Goal: Task Accomplishment & Management: Use online tool/utility

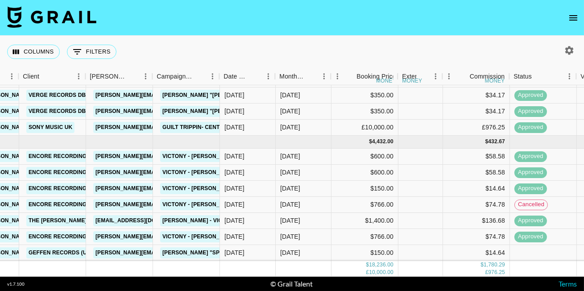
scroll to position [476, 280]
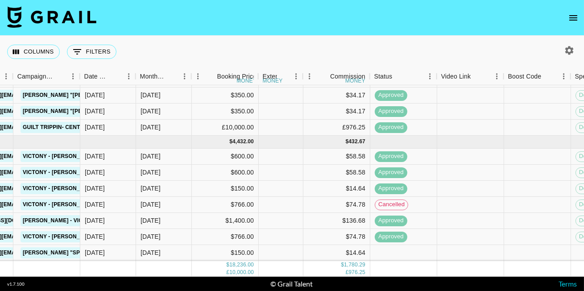
scroll to position [476, 428]
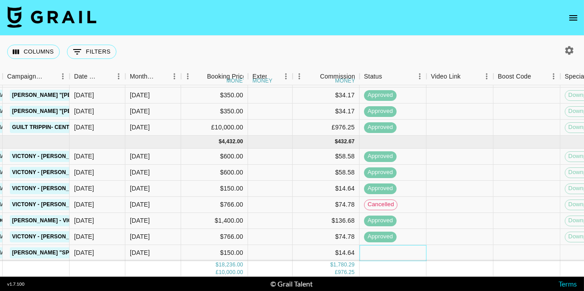
click at [383, 253] on div at bounding box center [393, 253] width 67 height 16
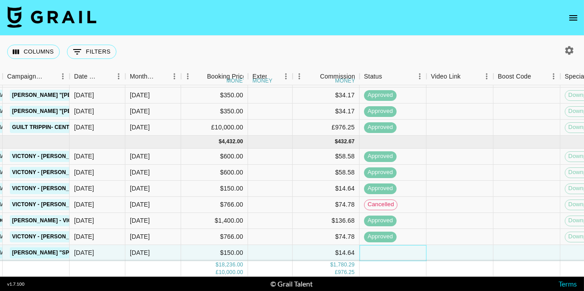
click at [407, 255] on div at bounding box center [393, 253] width 67 height 16
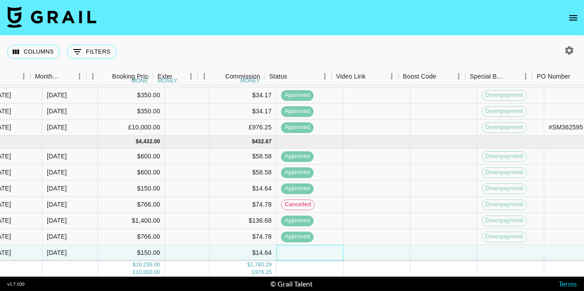
scroll to position [476, 556]
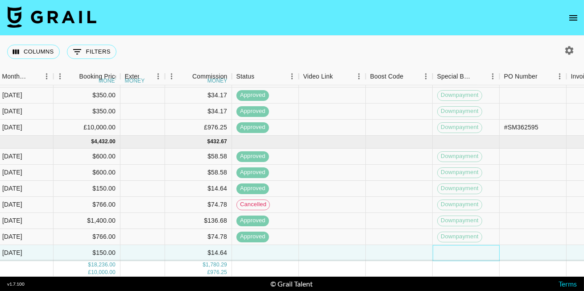
click at [459, 257] on div at bounding box center [466, 253] width 67 height 16
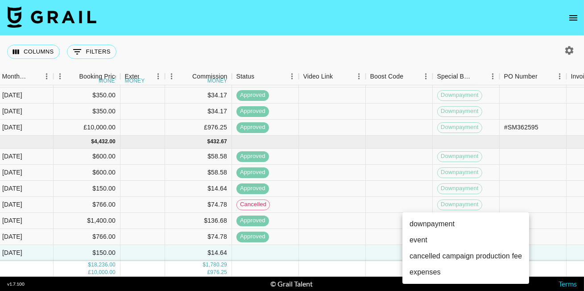
click at [457, 225] on li "downpayment" at bounding box center [466, 224] width 127 height 16
type input "downpayment"
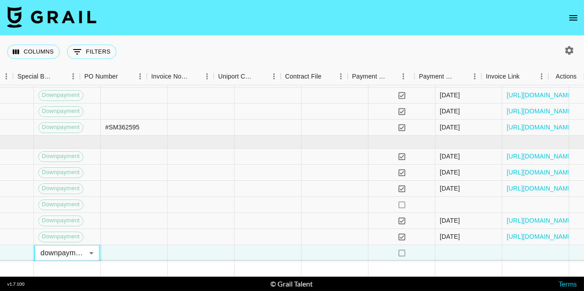
scroll to position [476, 975]
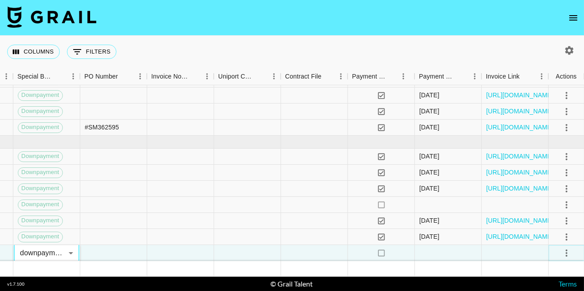
click at [573, 254] on button "select merge strategy" at bounding box center [566, 252] width 15 height 15
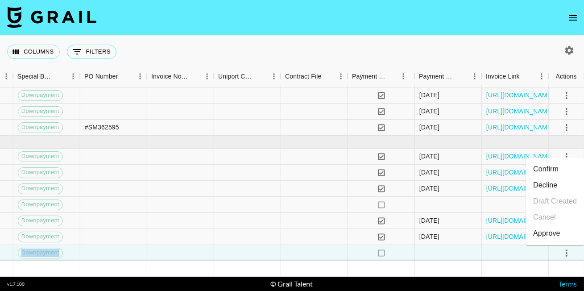
click at [554, 235] on div "Approve" at bounding box center [546, 233] width 27 height 11
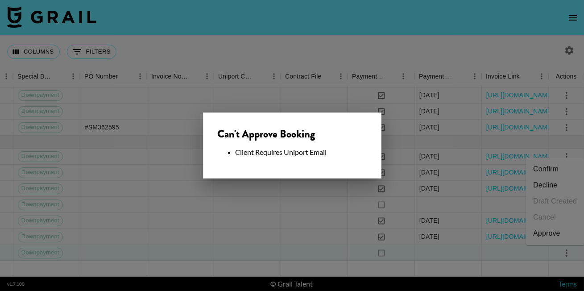
click at [326, 195] on div at bounding box center [292, 145] width 584 height 291
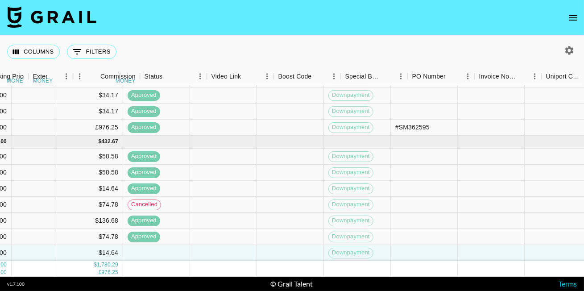
scroll to position [476, 589]
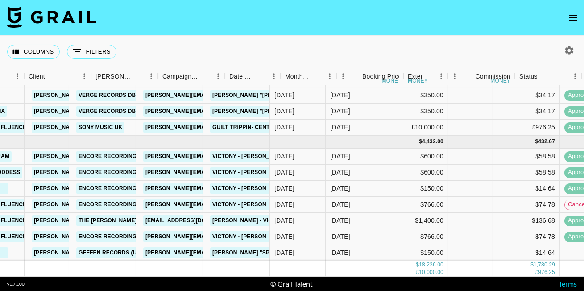
scroll to position [476, 272]
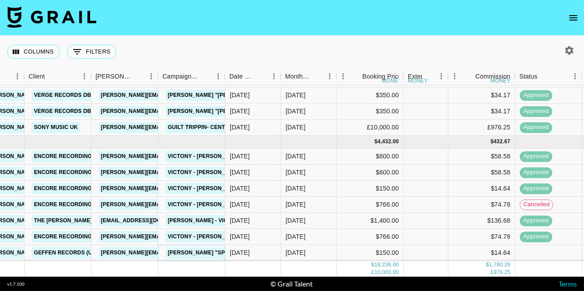
click at [193, 257] on link "Summer Walker "Spend it" Sped Up" at bounding box center [220, 252] width 108 height 11
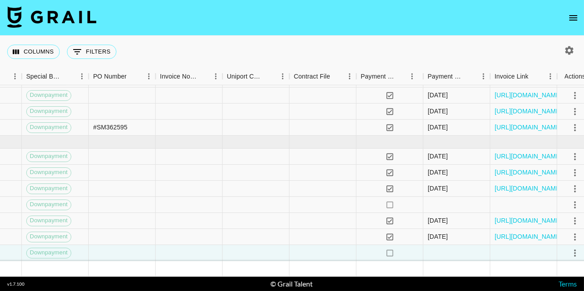
scroll to position [476, 975]
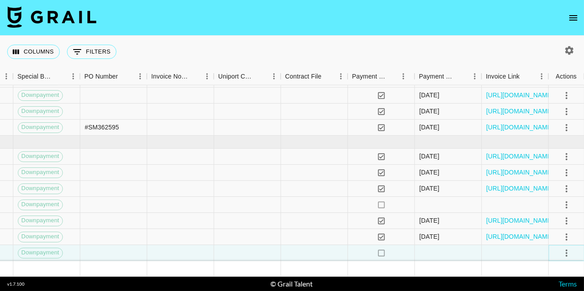
click at [564, 250] on icon "select merge strategy" at bounding box center [566, 253] width 11 height 11
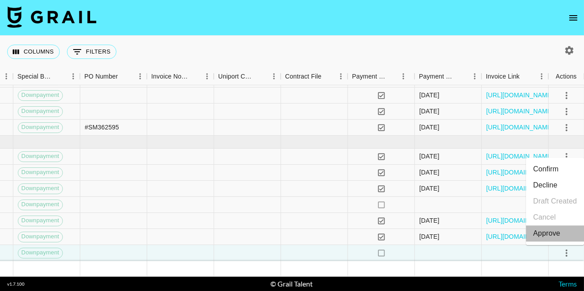
click at [547, 232] on div "Approve" at bounding box center [546, 233] width 27 height 11
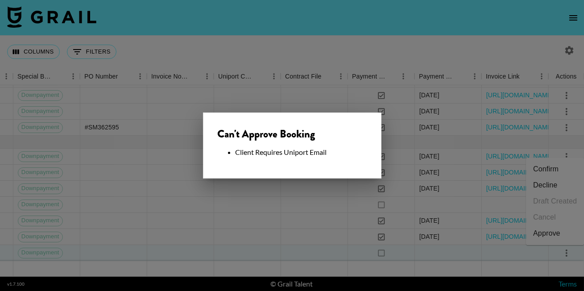
click at [339, 204] on div at bounding box center [292, 145] width 584 height 291
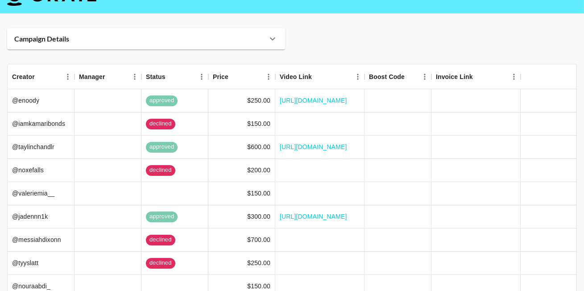
scroll to position [45, 0]
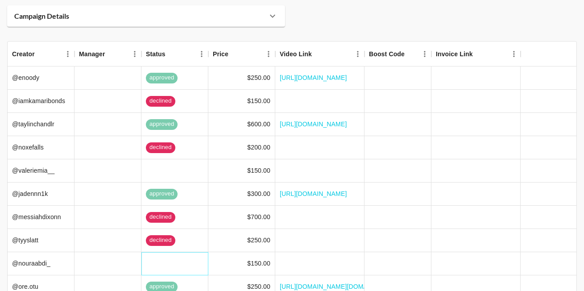
click at [180, 252] on div at bounding box center [174, 263] width 67 height 23
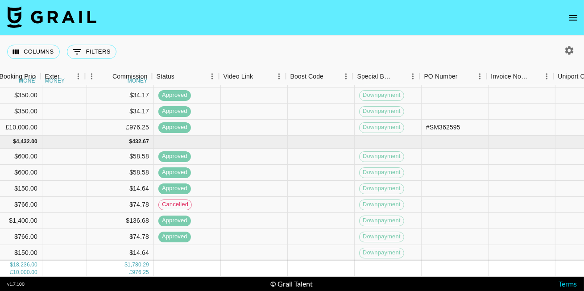
scroll to position [476, 636]
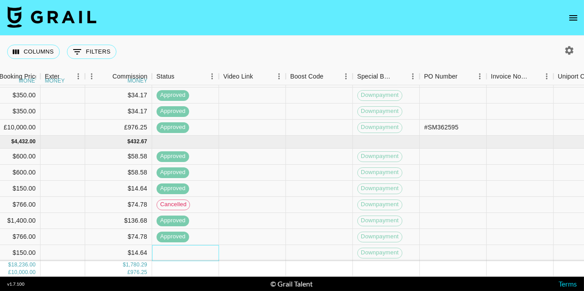
click at [197, 249] on div at bounding box center [185, 253] width 67 height 16
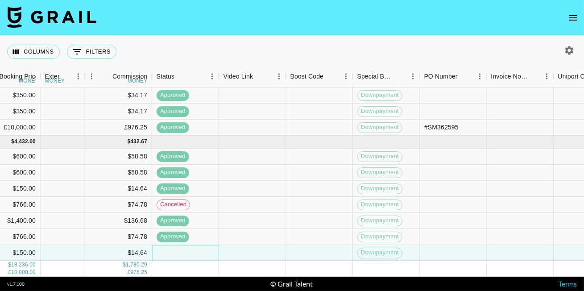
click at [197, 249] on div at bounding box center [185, 253] width 67 height 16
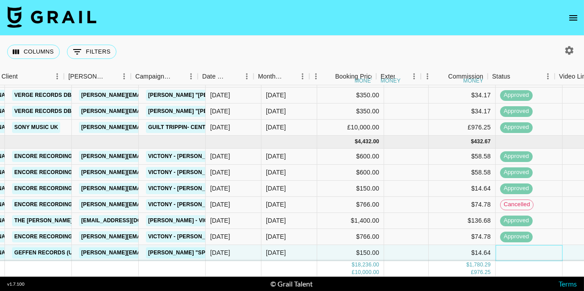
scroll to position [476, 268]
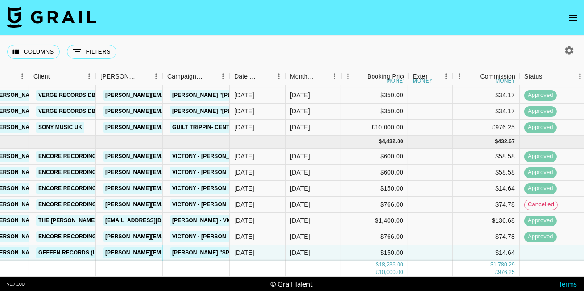
click at [137, 252] on link "[PERSON_NAME][EMAIL_ADDRESS][PERSON_NAME][DOMAIN_NAME]" at bounding box center [198, 252] width 191 height 11
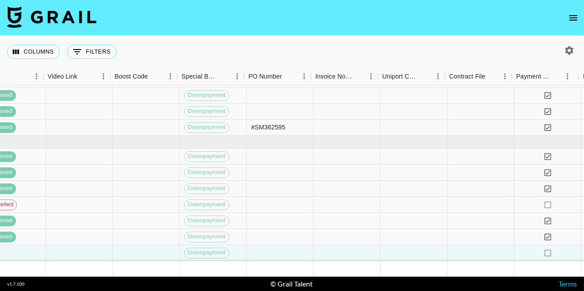
scroll to position [476, 811]
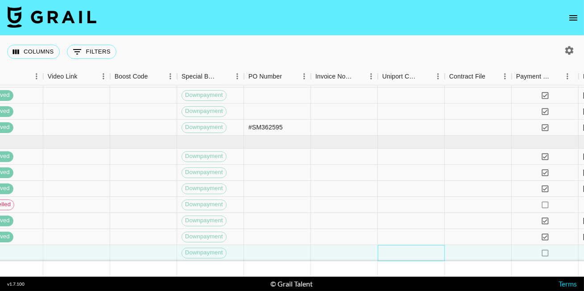
click at [401, 256] on div at bounding box center [411, 253] width 67 height 16
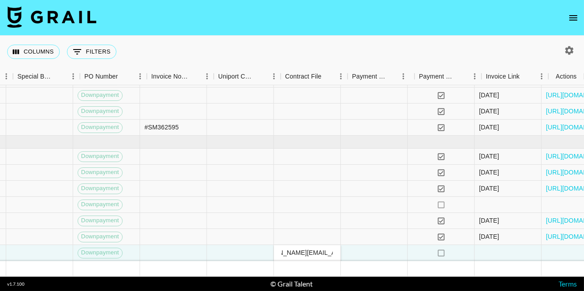
scroll to position [476, 975]
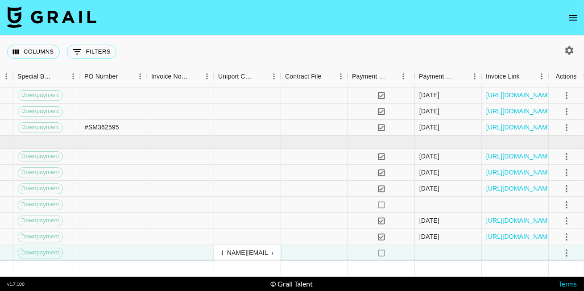
type input "[PERSON_NAME][EMAIL_ADDRESS][PERSON_NAME][DOMAIN_NAME]"
click at [565, 251] on icon "select merge strategy" at bounding box center [566, 253] width 11 height 11
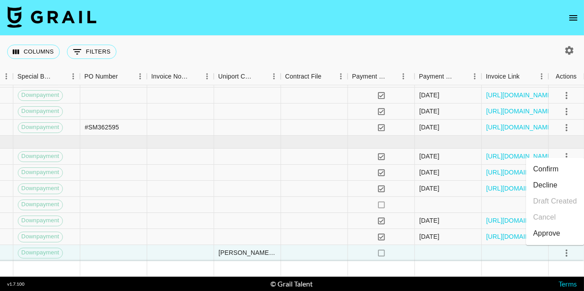
click at [541, 236] on div "Approve" at bounding box center [546, 233] width 27 height 11
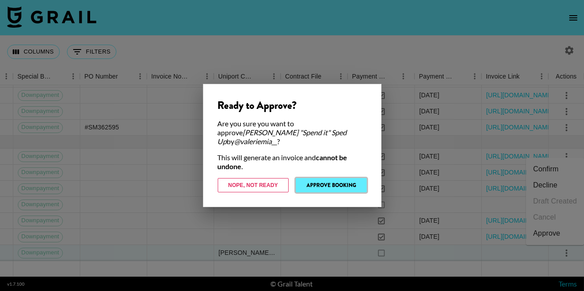
click at [349, 179] on button "Approve Booking" at bounding box center [331, 185] width 71 height 14
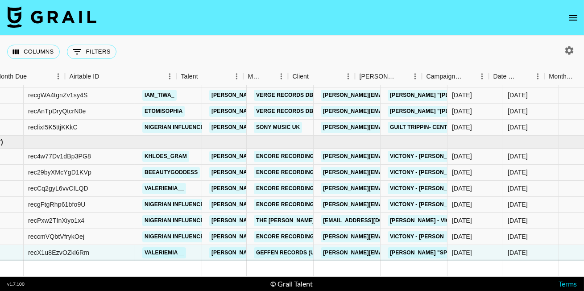
scroll to position [476, 0]
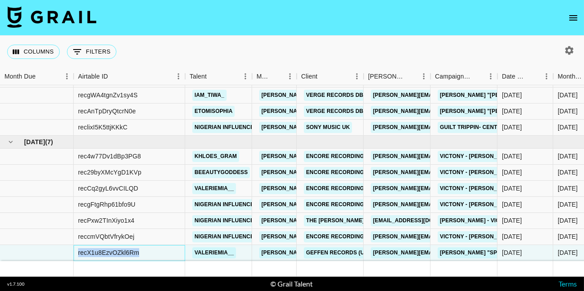
drag, startPoint x: 145, startPoint y: 251, endPoint x: 82, endPoint y: 245, distance: 63.6
click at [82, 245] on div "recX1u8EzvOZkl6Rm" at bounding box center [130, 253] width 112 height 16
copy div "recX1u8EzvOZkl6Rm"
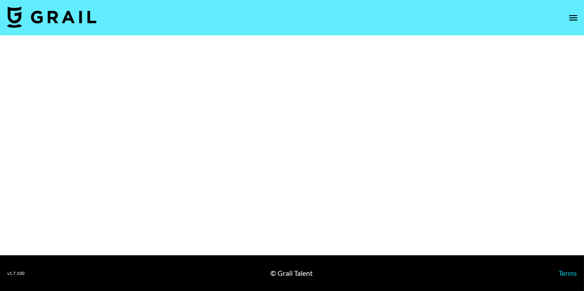
select select "Song"
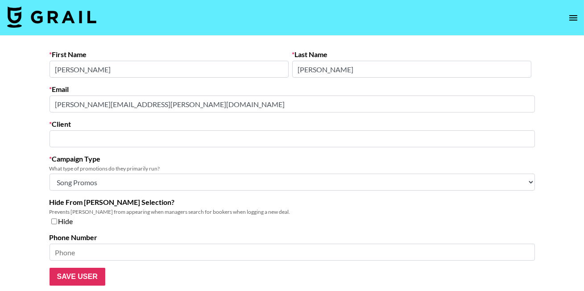
type input "Geffen Records (Universal Music)"
